Goal: Complete application form

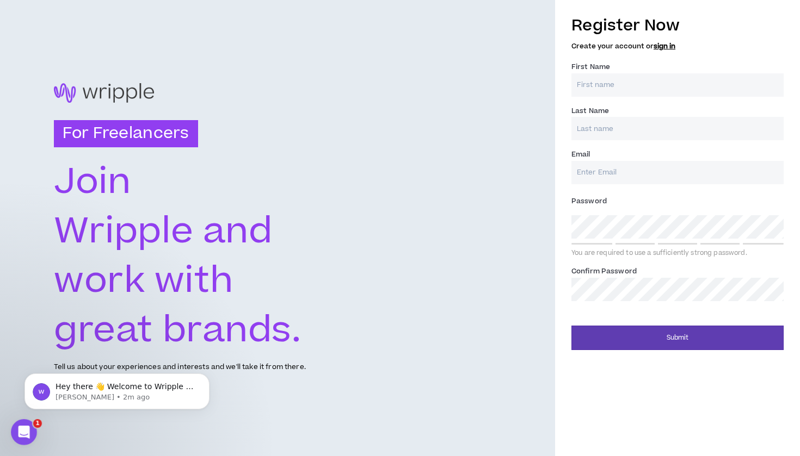
click at [771, 85] on input "First Name *" at bounding box center [677, 84] width 212 height 23
type input "[PERSON_NAME]"
click at [592, 171] on input "[PERSON_NAME][EMAIL_ADDRESS][DOMAIN_NAME]" at bounding box center [677, 172] width 212 height 23
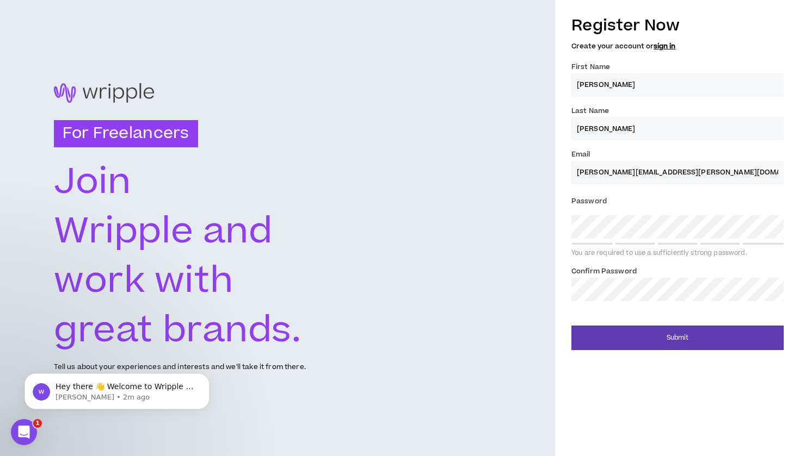
type input "[PERSON_NAME][EMAIL_ADDRESS][PERSON_NAME][DOMAIN_NAME]"
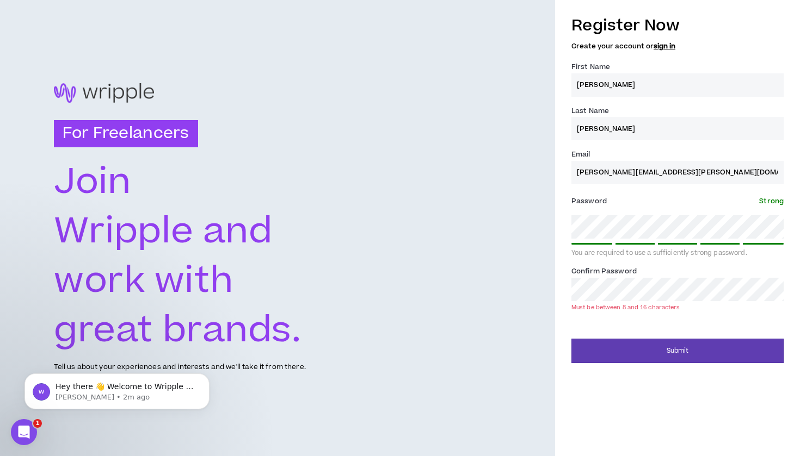
click at [696, 313] on div "Register Now Create your account or sign in First Name * [PERSON_NAME] Last Nam…" at bounding box center [677, 164] width 212 height 311
click at [677, 347] on button "Submit" at bounding box center [677, 351] width 212 height 24
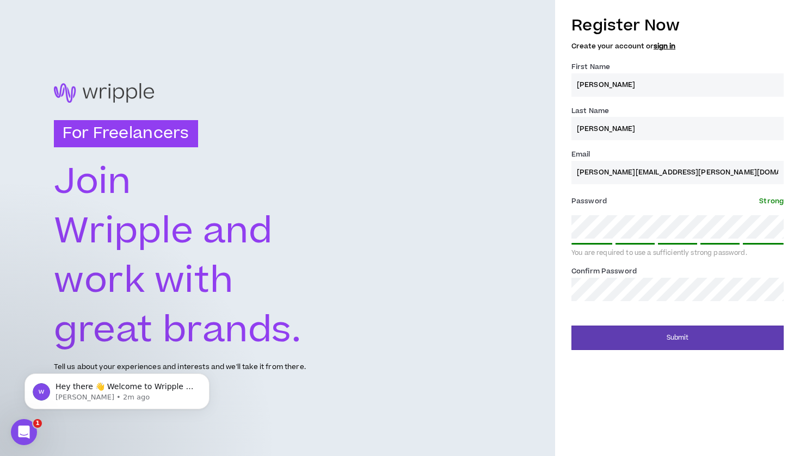
click at [658, 312] on form "Register Now Create your account or sign in First Name * [PERSON_NAME] Last Nam…" at bounding box center [677, 180] width 212 height 342
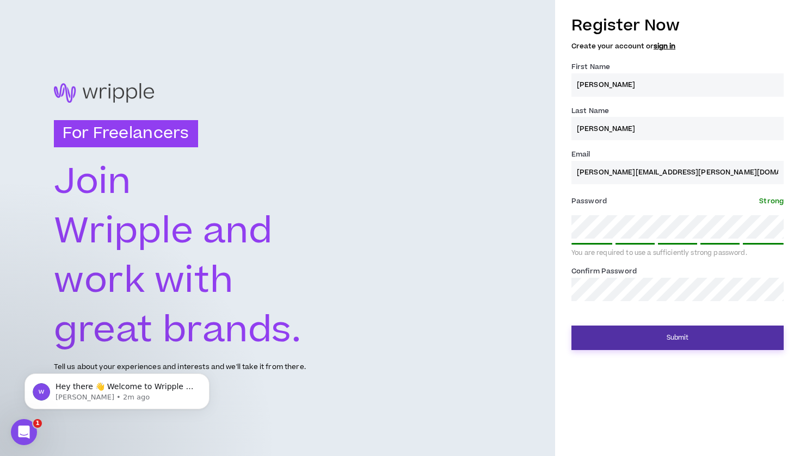
click at [665, 339] on button "Submit" at bounding box center [677, 338] width 212 height 24
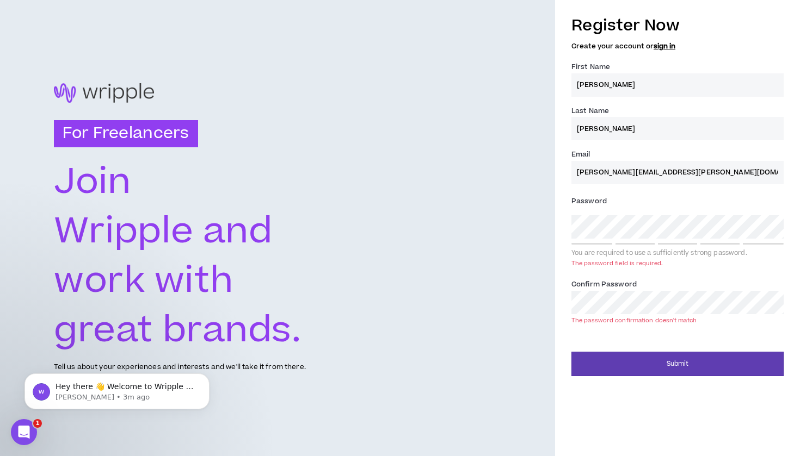
click at [765, 266] on div "Password * You are required to use a sufficiently strong password. The password…" at bounding box center [677, 232] width 212 height 78
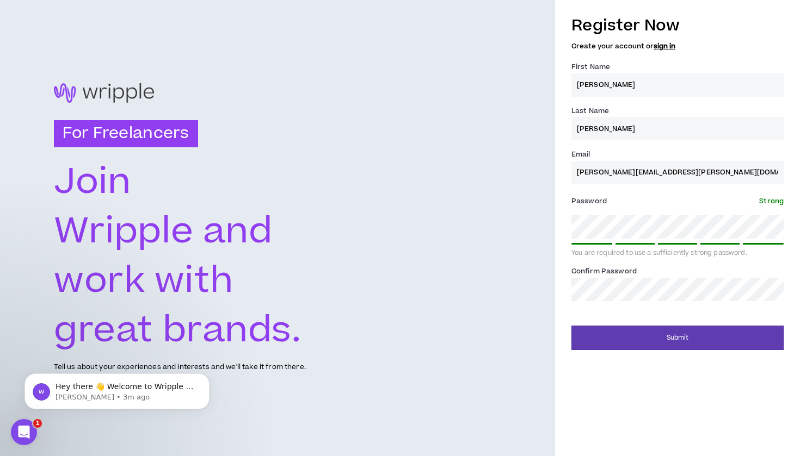
click at [719, 320] on div "Submit" at bounding box center [677, 334] width 212 height 33
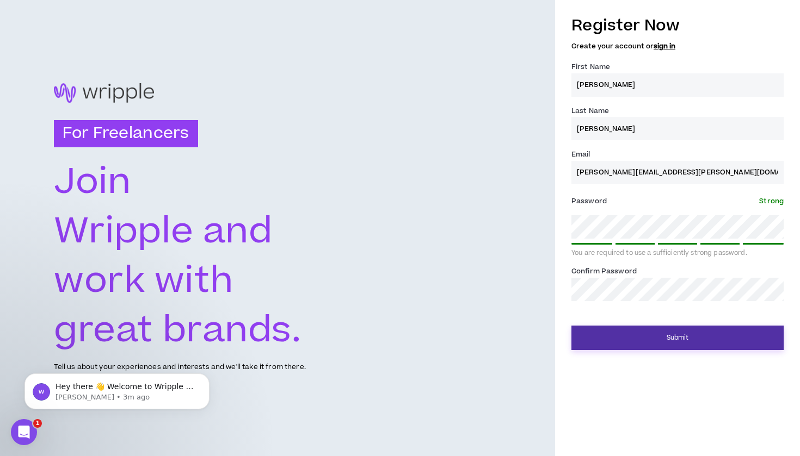
click at [690, 337] on button "Submit" at bounding box center [677, 338] width 212 height 24
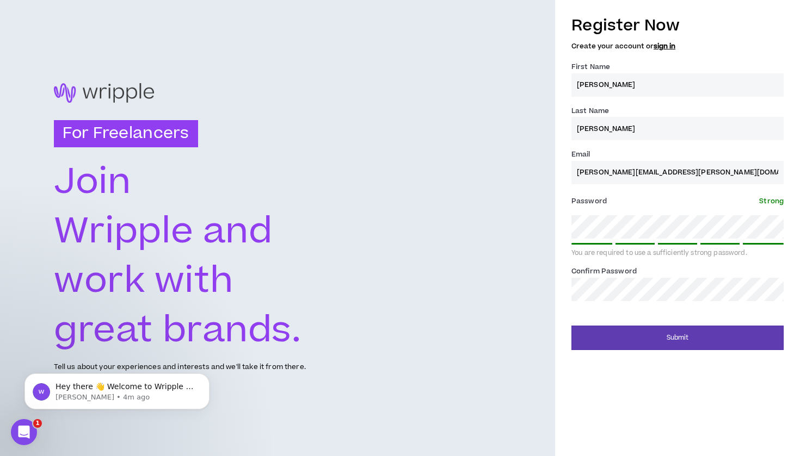
click at [685, 319] on div "Submit" at bounding box center [677, 334] width 212 height 33
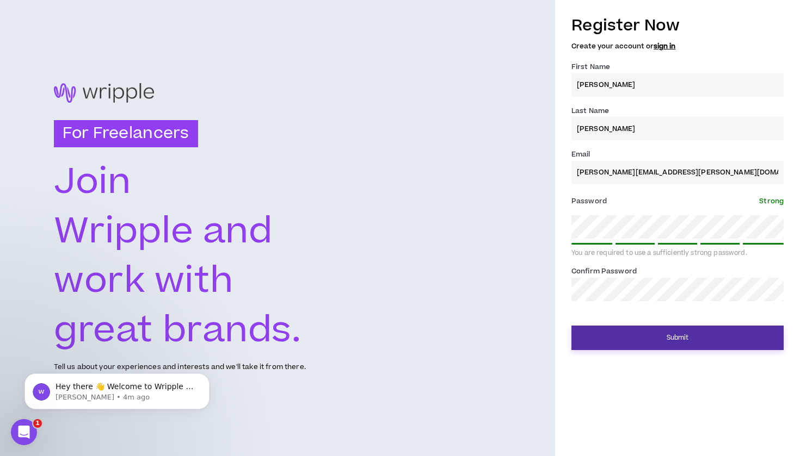
click at [675, 332] on button "Submit" at bounding box center [677, 338] width 212 height 24
click at [663, 340] on button "Submit" at bounding box center [677, 338] width 212 height 24
click at [683, 333] on button "Submit" at bounding box center [677, 338] width 212 height 24
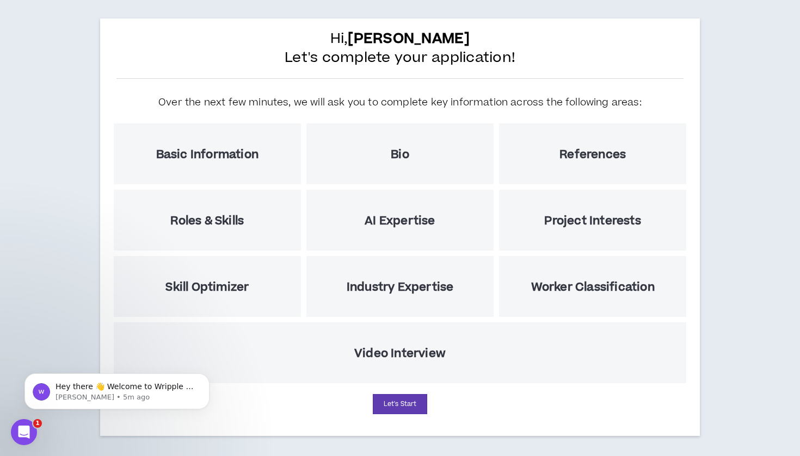
scroll to position [53, 0]
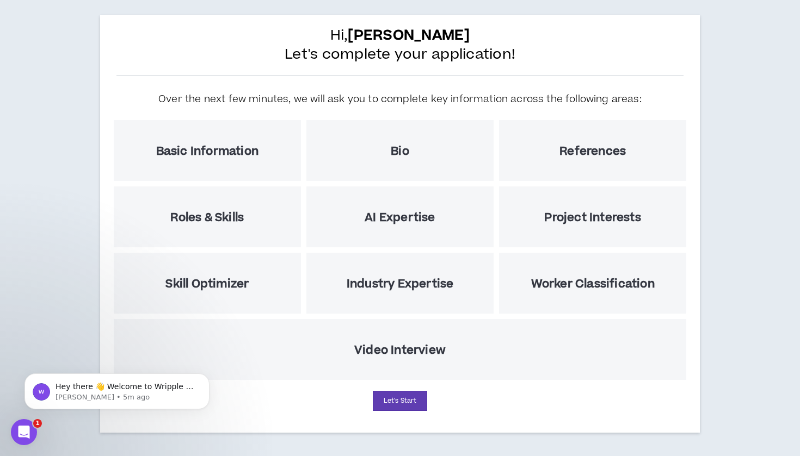
click at [232, 158] on h5 "Basic Information" at bounding box center [207, 152] width 102 height 14
click at [398, 403] on button "Let's Start" at bounding box center [400, 401] width 54 height 20
select select "US"
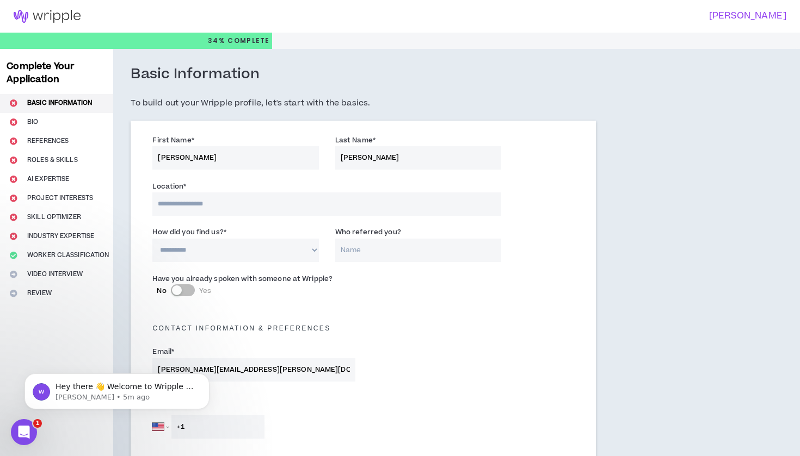
click at [354, 198] on input at bounding box center [326, 204] width 349 height 23
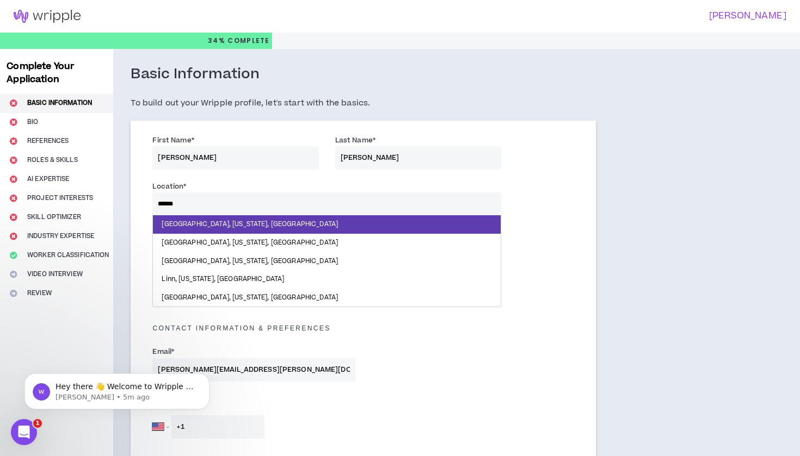
type input "*******"
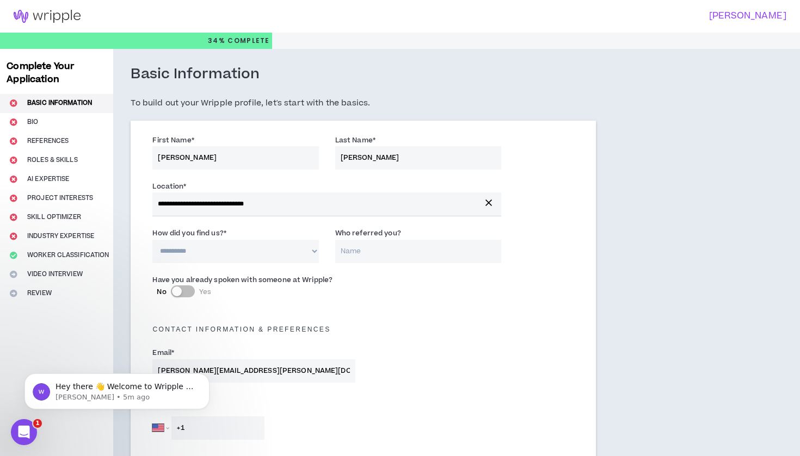
select select "*"
click at [430, 288] on div "Have you already spoken with someone at Wripple? No Yes" at bounding box center [363, 290] width 438 height 38
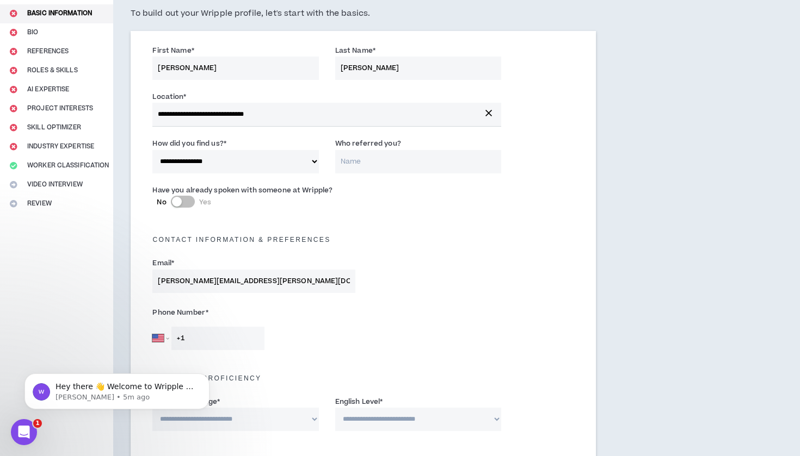
scroll to position [124, 0]
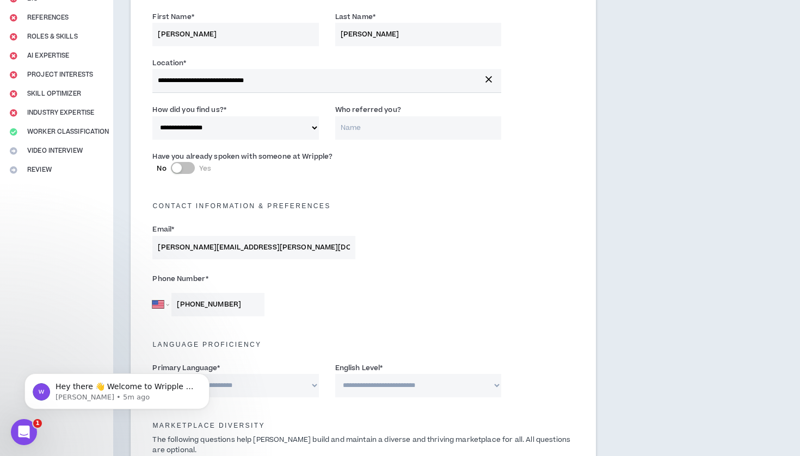
type input "[PHONE_NUMBER]"
click at [383, 306] on div "Phone Number * [GEOGRAPHIC_DATA] [GEOGRAPHIC_DATA] [GEOGRAPHIC_DATA] [GEOGRAPHI…" at bounding box center [363, 296] width 438 height 57
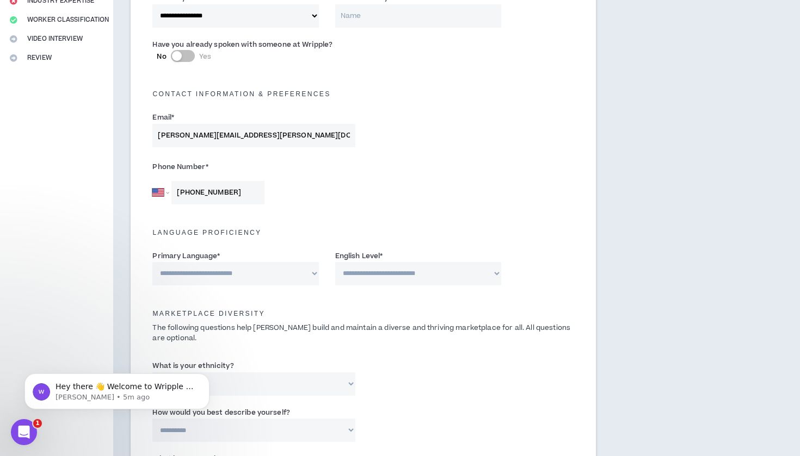
scroll to position [275, 0]
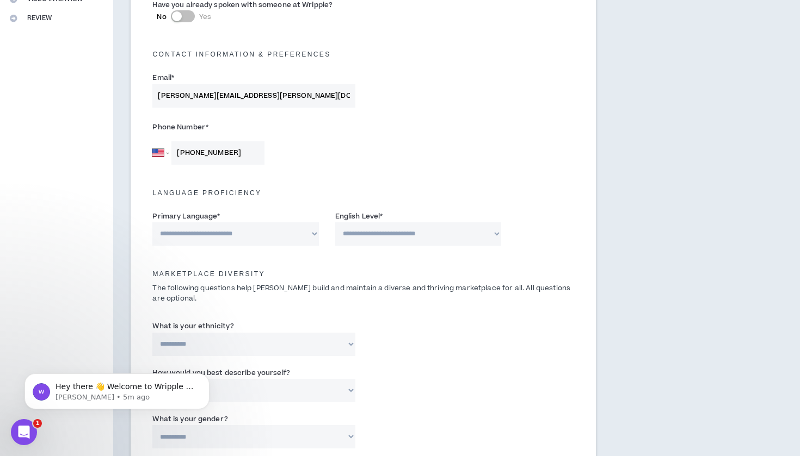
select select "*******"
select select "*"
click at [331, 257] on div "Marketplace Diversity The following questions help [PERSON_NAME] build and main…" at bounding box center [363, 283] width 438 height 53
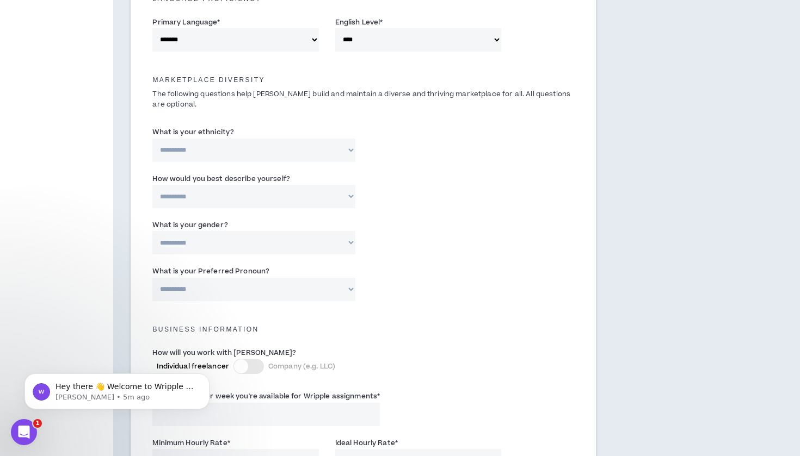
scroll to position [472, 0]
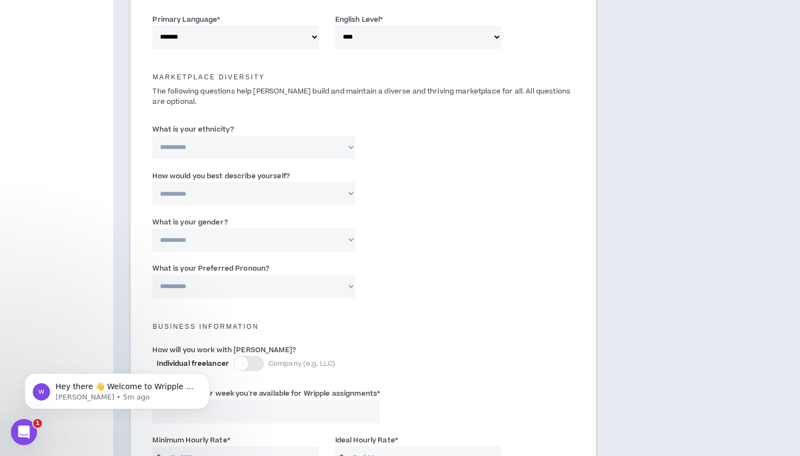
click at [479, 229] on div "**********" at bounding box center [363, 237] width 438 height 46
click at [397, 145] on input "Please specify *" at bounding box center [436, 147] width 129 height 23
select select "**********"
select select "***"
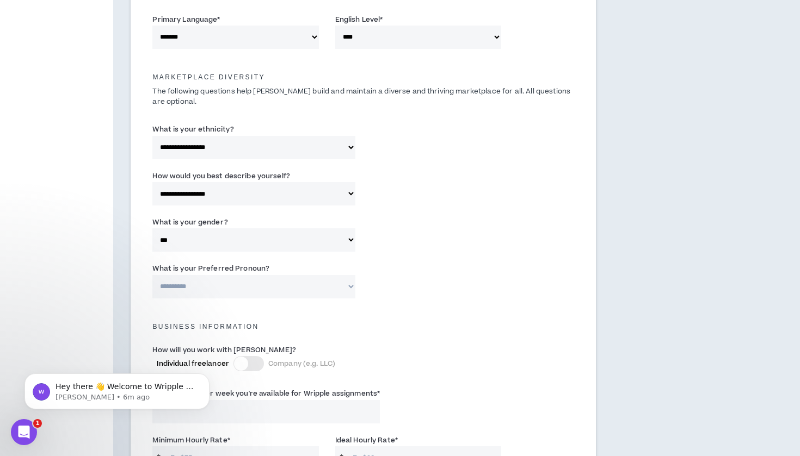
select select "**********"
click at [454, 265] on div "**********" at bounding box center [363, 283] width 438 height 46
click at [458, 227] on div "**********" at bounding box center [363, 237] width 438 height 46
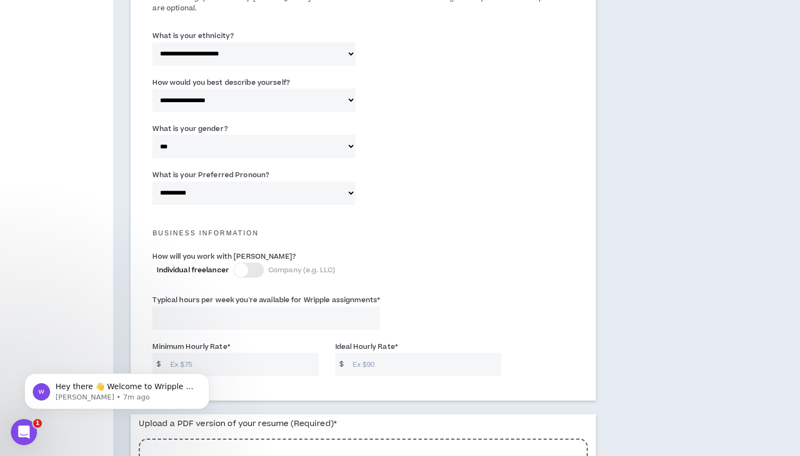
scroll to position [566, 0]
select select "*****"
click at [441, 125] on div "**********" at bounding box center [363, 143] width 438 height 46
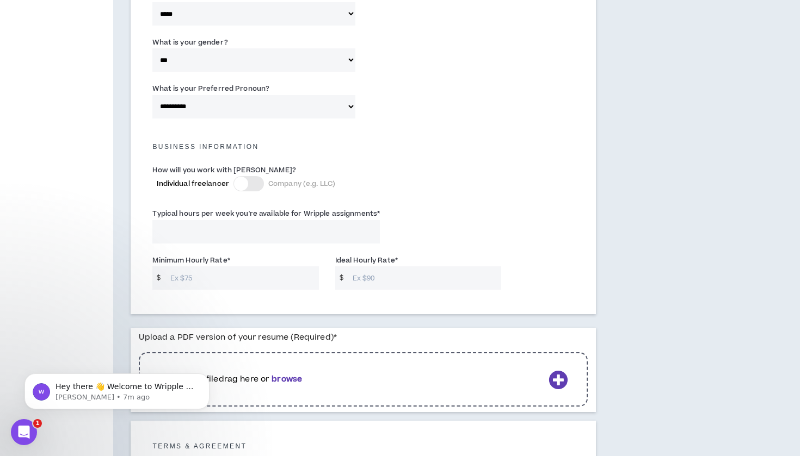
scroll to position [655, 0]
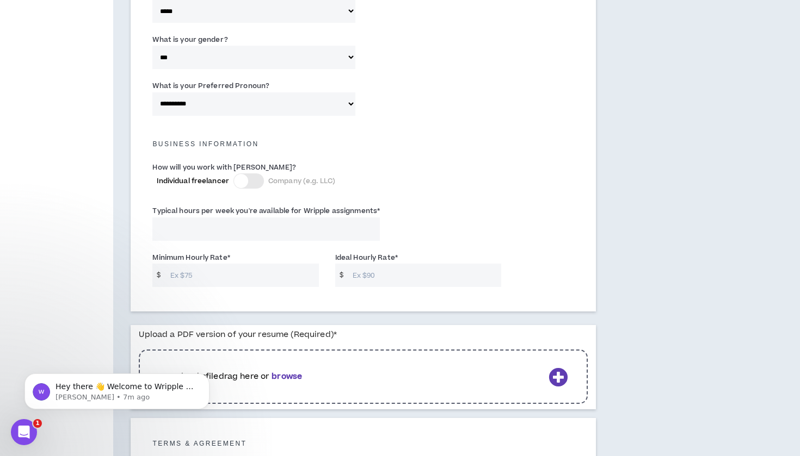
click at [211, 227] on input "Typical hours per week you're available for Wripple assignments *" at bounding box center [265, 229] width 227 height 23
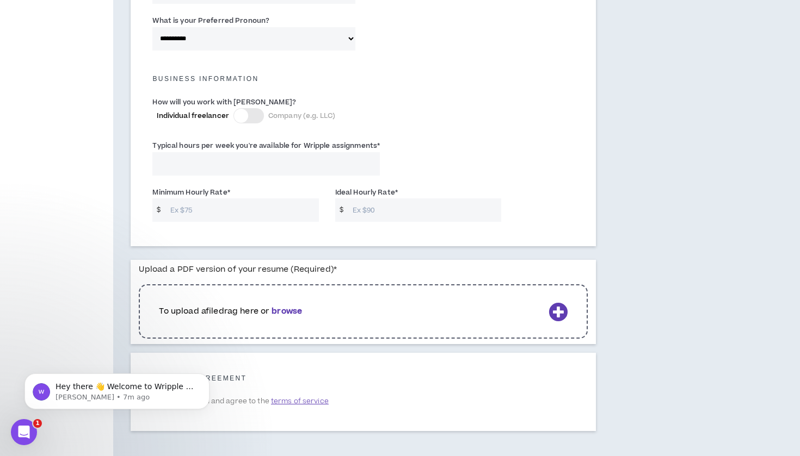
scroll to position [708, 0]
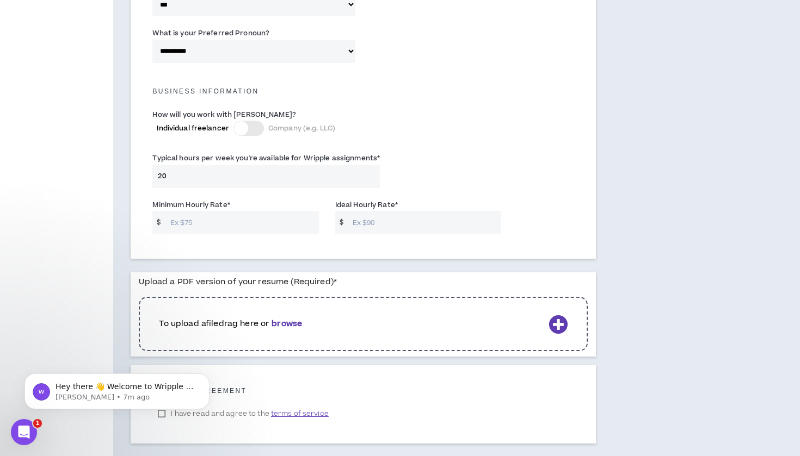
type input "20"
click at [462, 159] on div "Typical hours per week you're available for Wripple assignments * 20" at bounding box center [363, 173] width 438 height 46
click at [198, 219] on input "Minimum Hourly Rate *" at bounding box center [242, 222] width 154 height 23
type input "60"
click at [380, 214] on input "Ideal Hourly Rate *" at bounding box center [424, 222] width 154 height 23
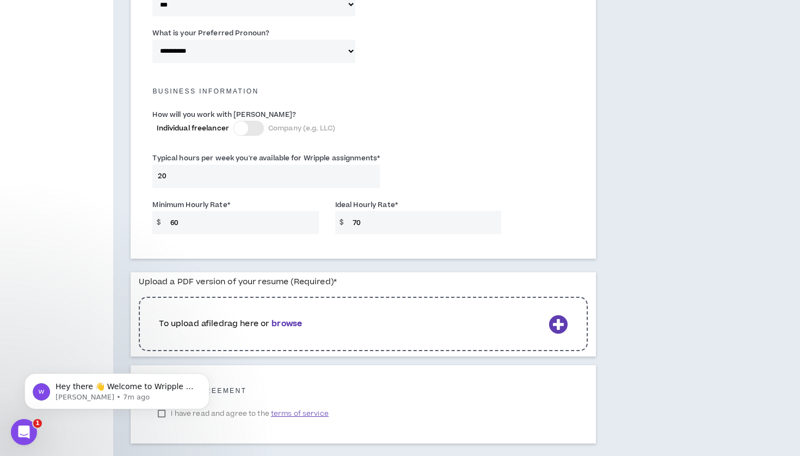
type input "70"
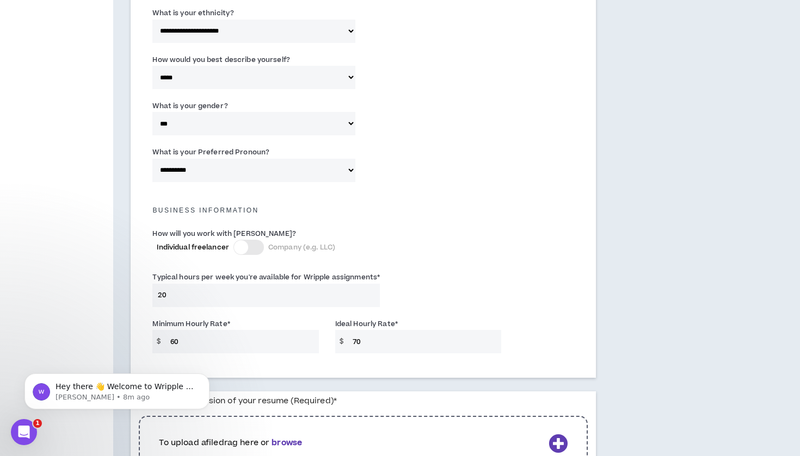
scroll to position [590, 0]
drag, startPoint x: 186, startPoint y: 292, endPoint x: 139, endPoint y: 289, distance: 46.9
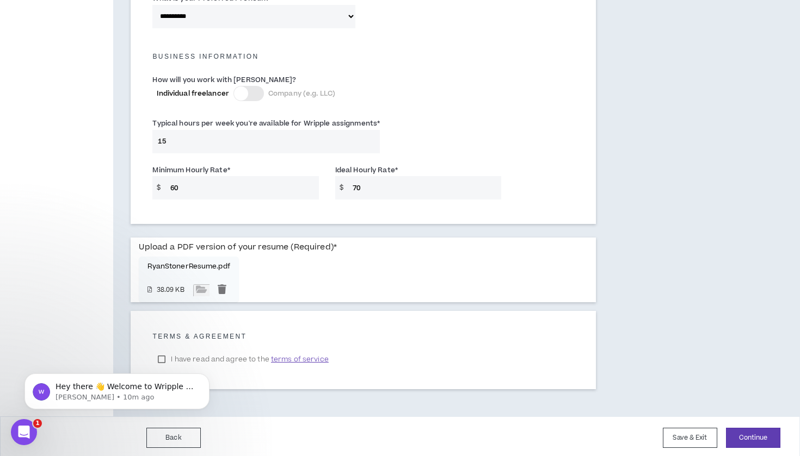
scroll to position [742, 0]
type input "15"
click at [164, 355] on body "Hey there 👋 Welcome to Wripple 🙌 Take a look around! If you have any questions,…" at bounding box center [117, 388] width 209 height 67
click at [161, 356] on body "Hey there 👋 Welcome to Wripple 🙌 Take a look around! If you have any questions,…" at bounding box center [117, 388] width 209 height 67
click at [208, 377] on icon "Dismiss notification" at bounding box center [206, 377] width 6 height 6
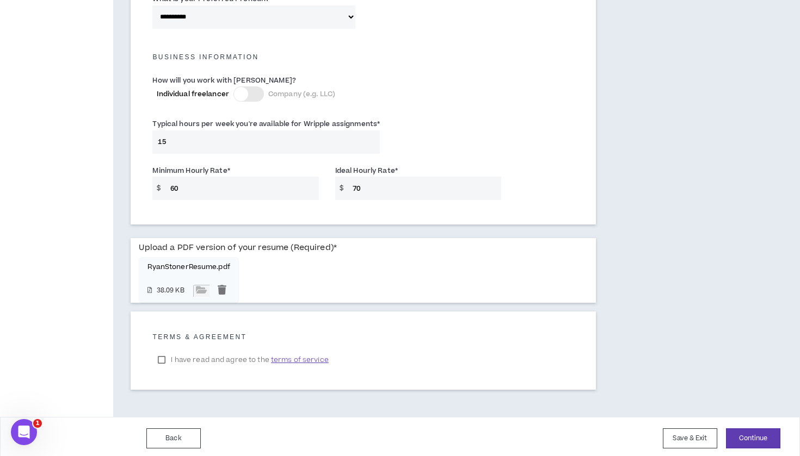
click at [165, 357] on label "I have read and agree to the terms of service" at bounding box center [242, 360] width 181 height 16
click at [750, 436] on button "Continue" at bounding box center [753, 439] width 54 height 20
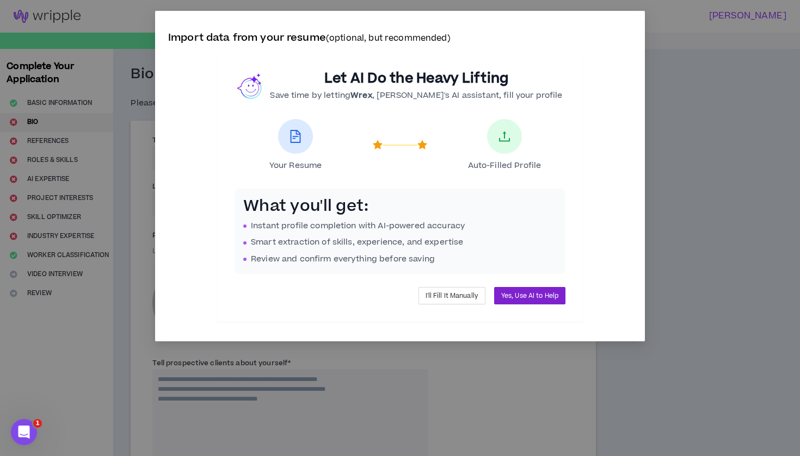
click at [521, 292] on span "Yes, Use AI to Help" at bounding box center [529, 296] width 57 height 10
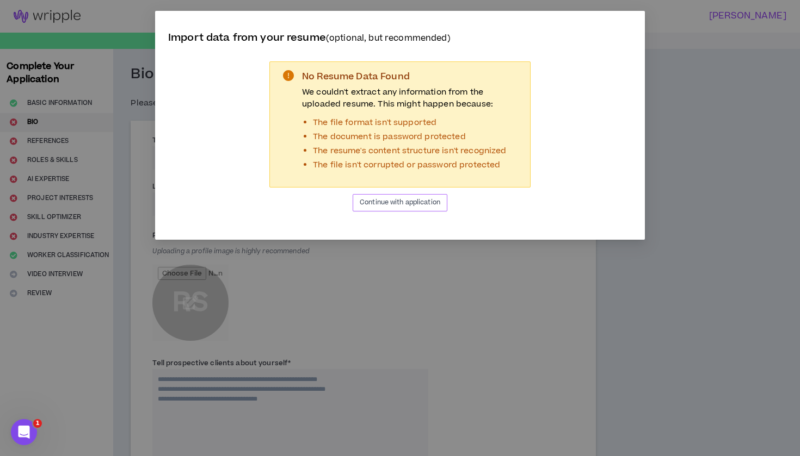
click at [404, 201] on span "Continue with application" at bounding box center [400, 202] width 81 height 10
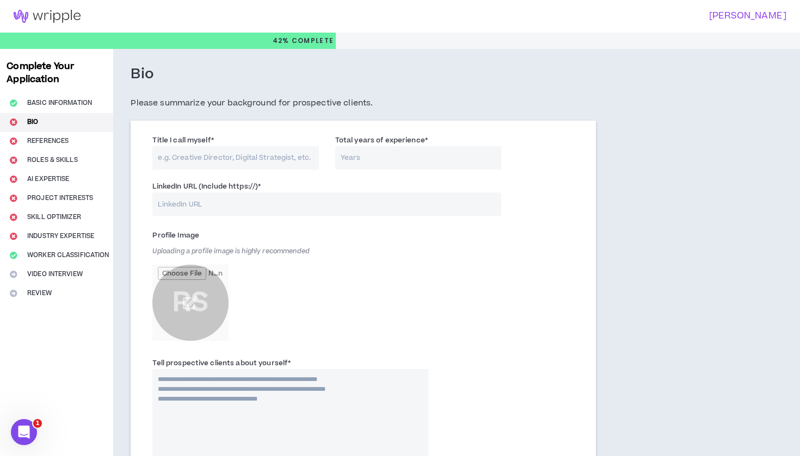
click at [27, 430] on icon "Open Intercom Messenger" at bounding box center [24, 433] width 18 height 18
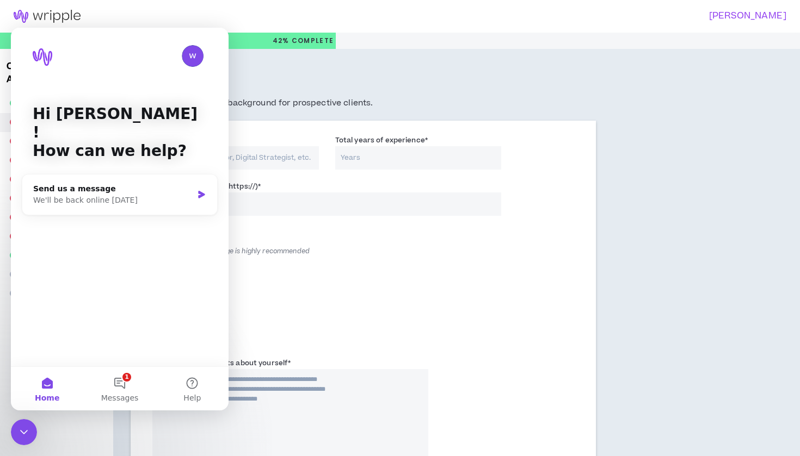
click at [26, 430] on icon "Close Intercom Messenger" at bounding box center [23, 432] width 13 height 13
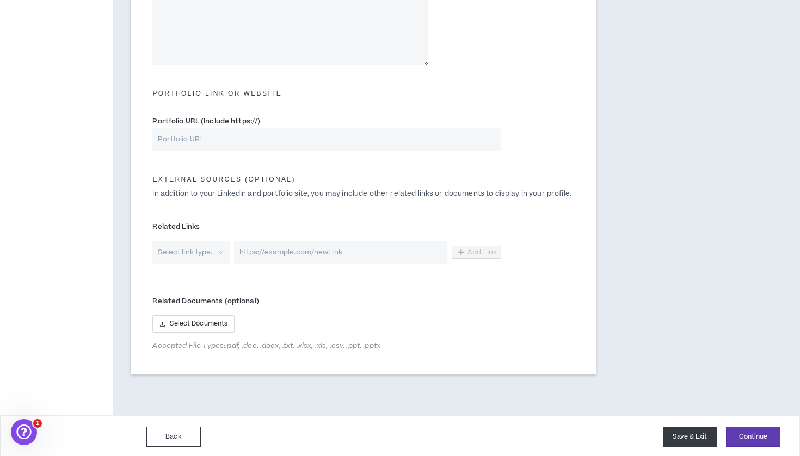
click at [693, 434] on button "Save & Exit" at bounding box center [690, 437] width 54 height 20
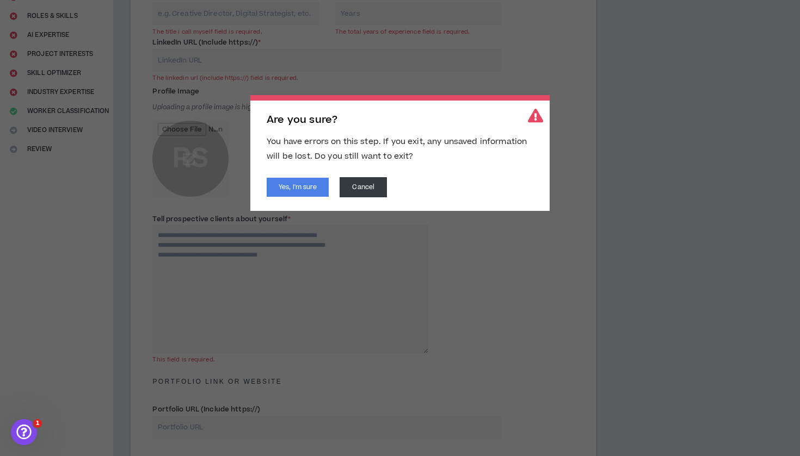
scroll to position [133, 0]
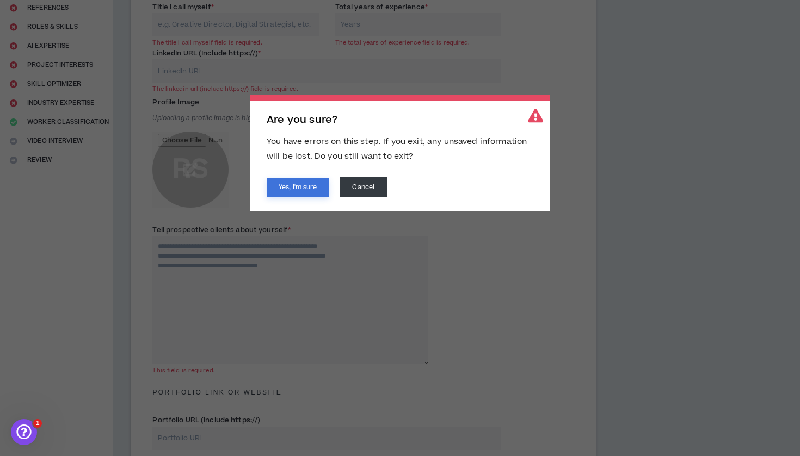
click at [288, 188] on button "Yes, I'm sure" at bounding box center [298, 187] width 62 height 19
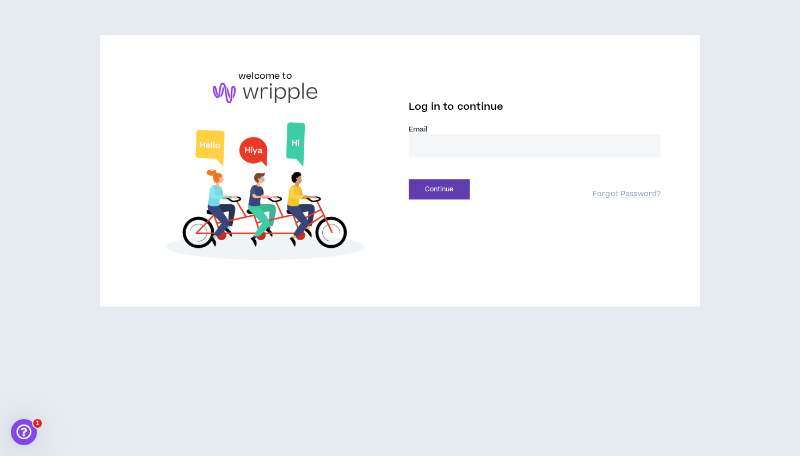
click at [442, 264] on div "welcome to Log in to continue Email * Continue Forgot Password?" at bounding box center [400, 171] width 539 height 202
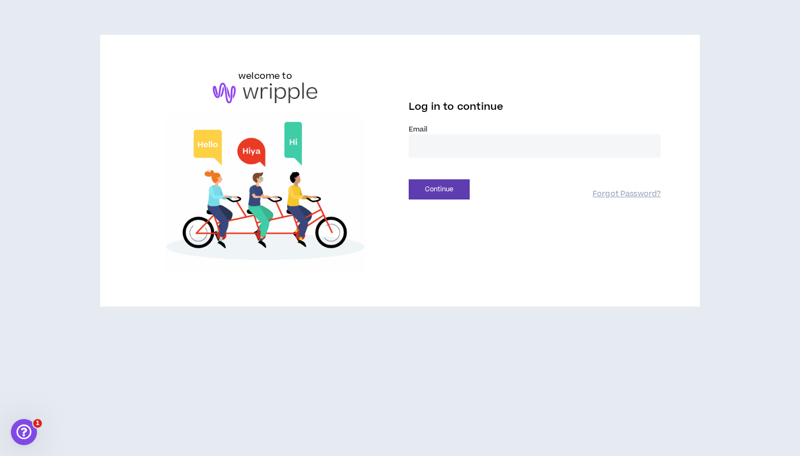
click at [474, 149] on input "email" at bounding box center [535, 145] width 252 height 23
type input "**********"
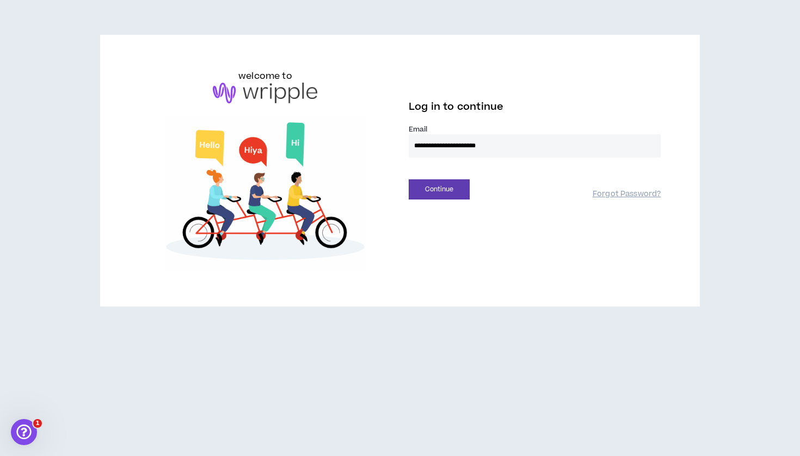
click at [439, 189] on button "Continue" at bounding box center [439, 190] width 61 height 20
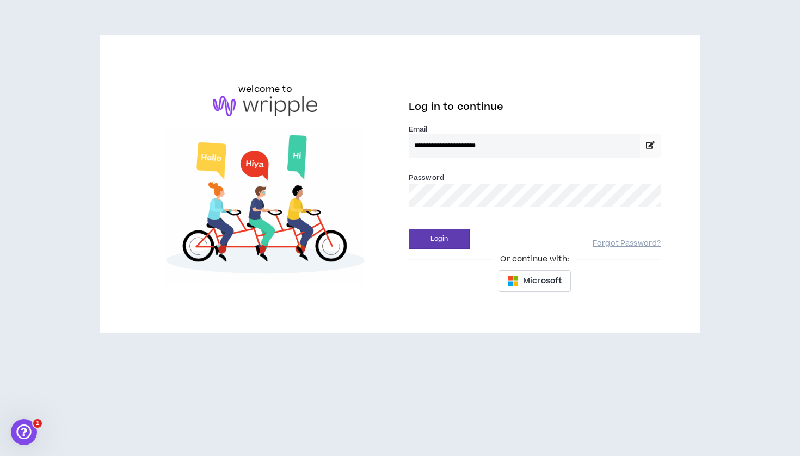
click at [491, 229] on div "Login Forgot Password?" at bounding box center [535, 235] width 252 height 28
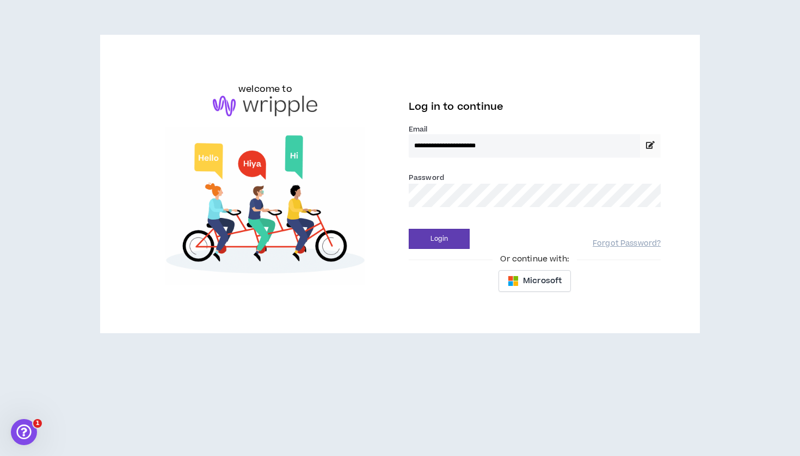
click at [382, 206] on img at bounding box center [265, 206] width 252 height 158
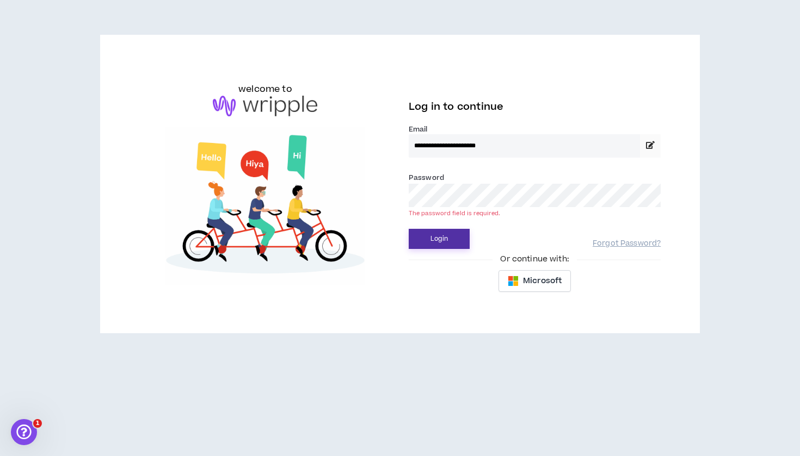
click at [445, 242] on button "Login" at bounding box center [439, 239] width 61 height 20
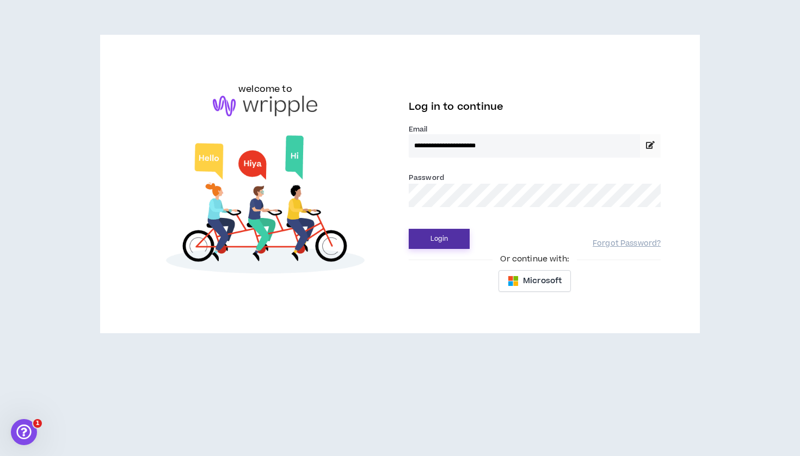
click at [441, 243] on button "Login" at bounding box center [439, 239] width 61 height 20
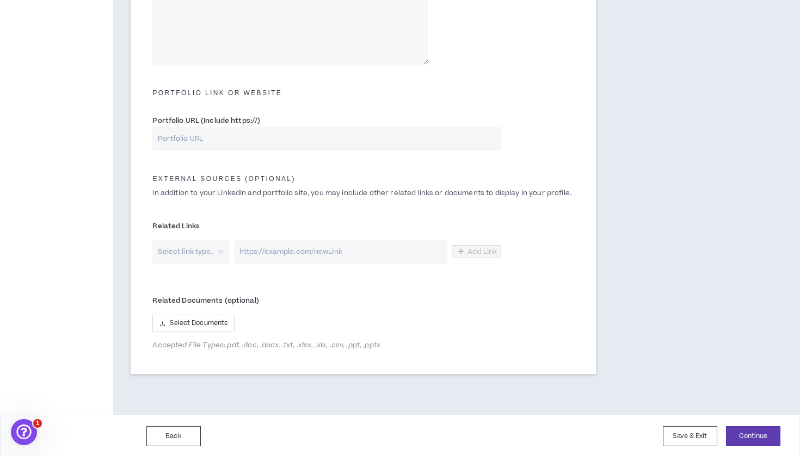
scroll to position [433, 0]
click at [669, 431] on button "Save & Exit" at bounding box center [690, 437] width 54 height 20
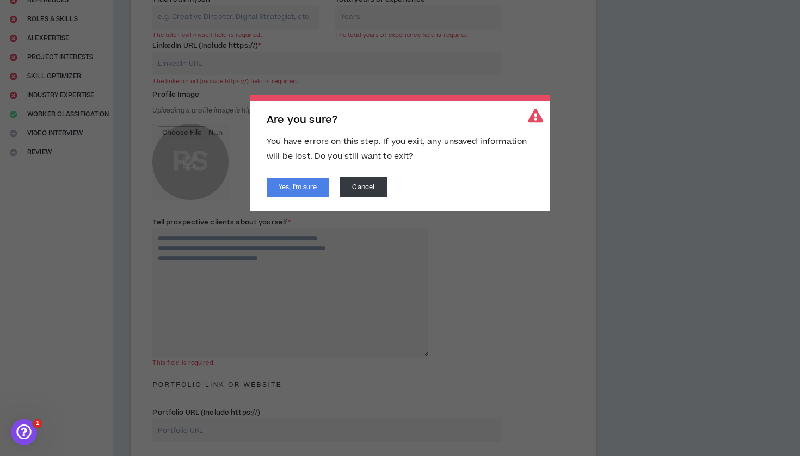
scroll to position [133, 0]
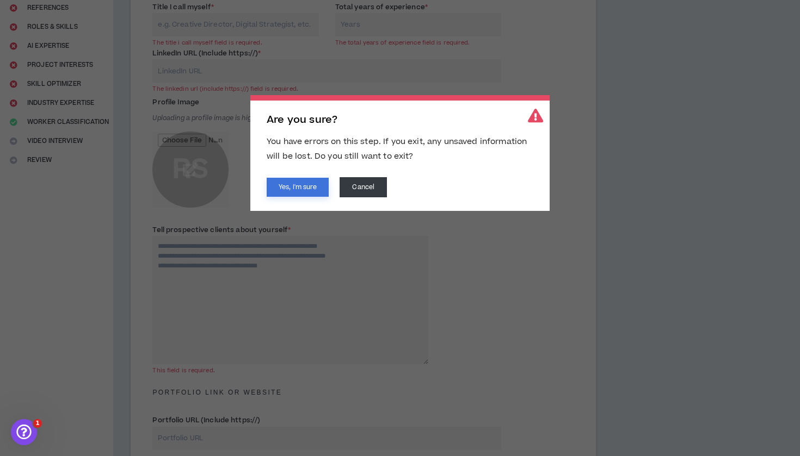
click at [308, 192] on button "Yes, I'm sure" at bounding box center [298, 187] width 62 height 19
